Goal: Information Seeking & Learning: Learn about a topic

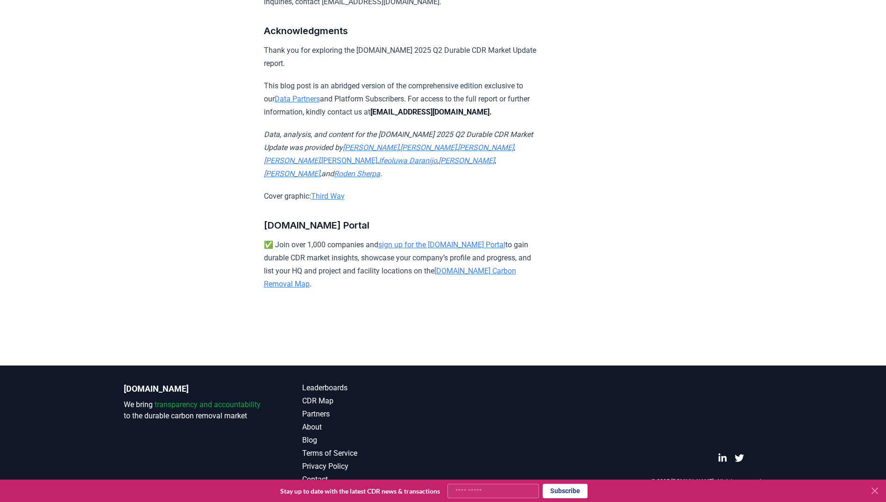
scroll to position [6166, 0]
click at [587, 277] on icon at bounding box center [875, 491] width 6 height 6
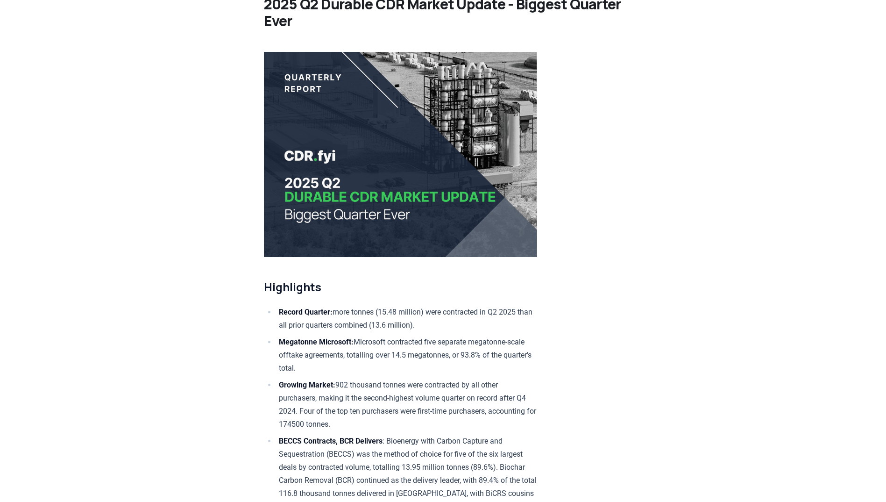
scroll to position [0, 0]
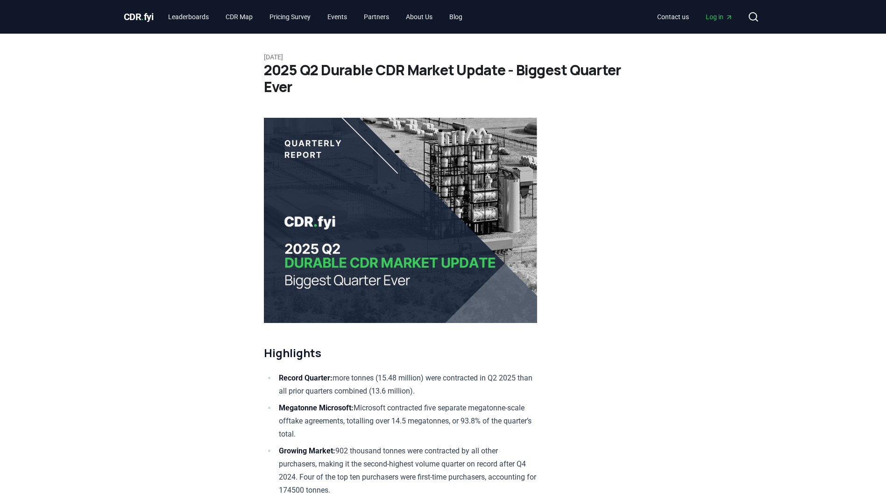
click at [309, 71] on h1 "2025 Q2 Durable CDR Market Update - Biggest Quarter Ever" at bounding box center [443, 79] width 359 height 34
click at [312, 185] on img at bounding box center [400, 220] width 273 height 205
click at [325, 260] on img at bounding box center [400, 220] width 273 height 205
click at [587, 16] on span "Log in" at bounding box center [719, 16] width 27 height 9
click at [332, 57] on p "July 24, 2025" at bounding box center [443, 56] width 359 height 9
